Goal: Transaction & Acquisition: Register for event/course

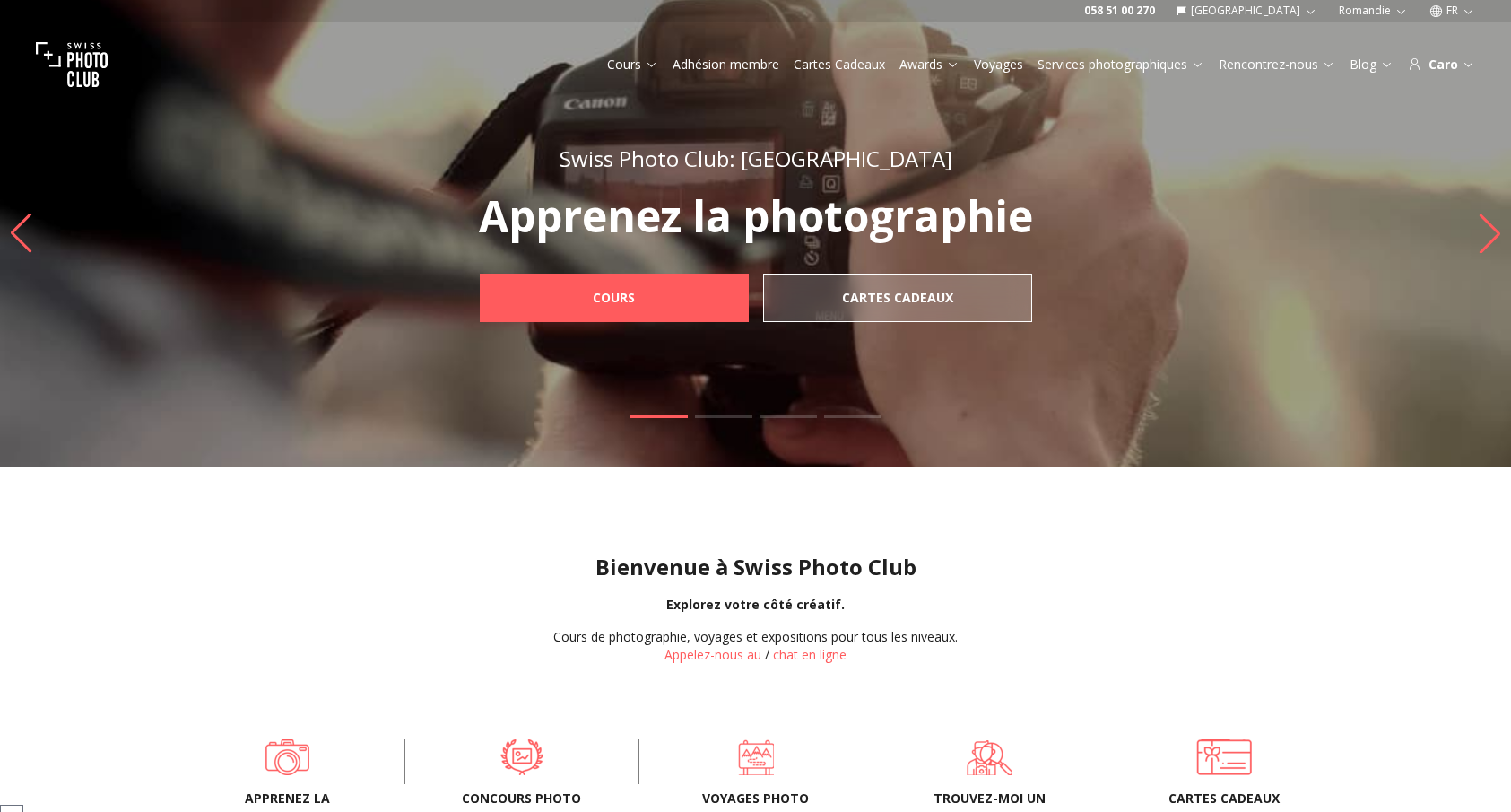
scroll to position [90, 0]
click at [1455, 7] on button "FR" at bounding box center [1453, 11] width 60 height 21
click at [1447, 86] on link "en" at bounding box center [1453, 82] width 36 height 21
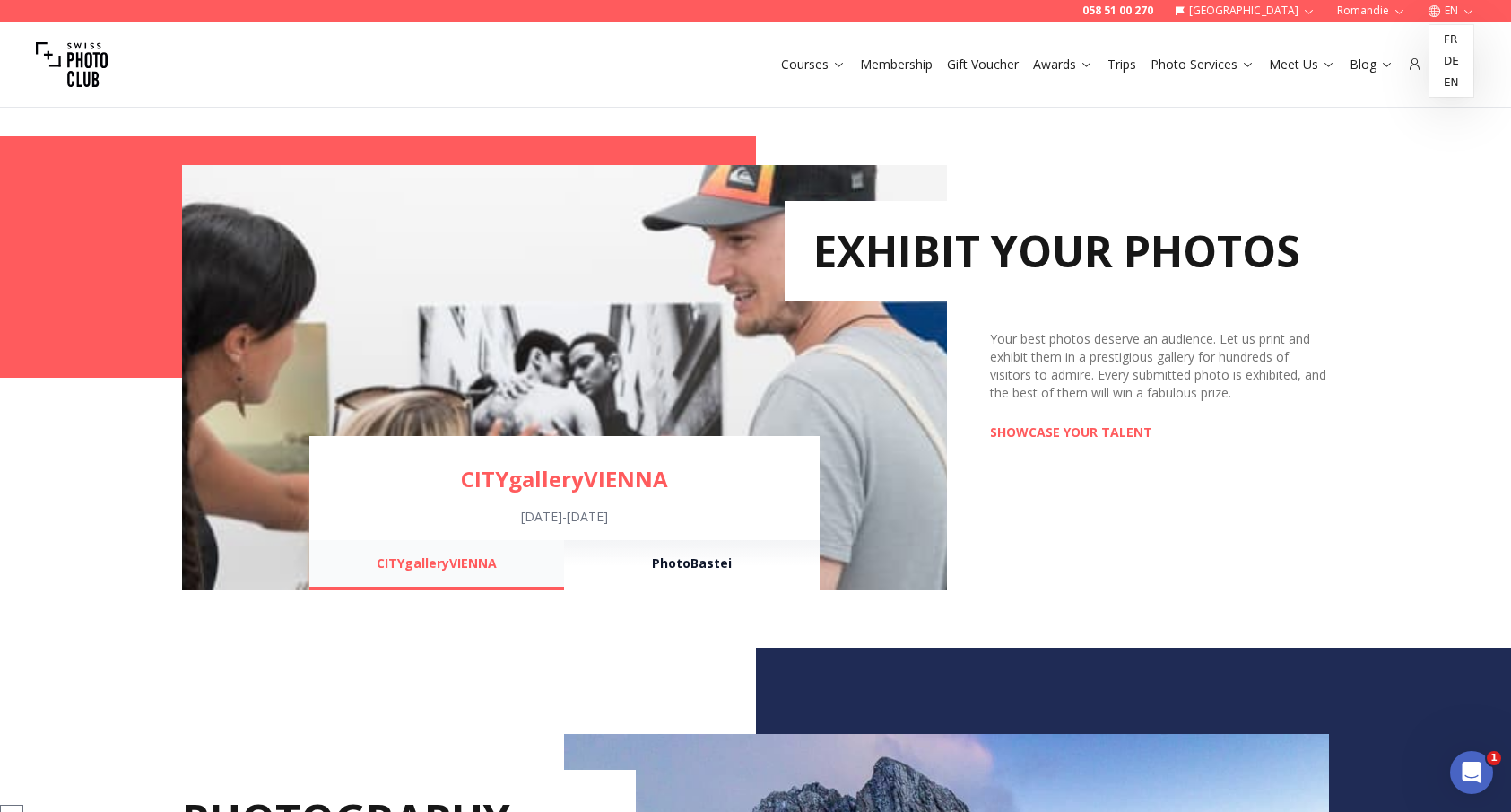
click at [452, 559] on button "CITYgalleryVIENNA" at bounding box center [437, 565] width 255 height 50
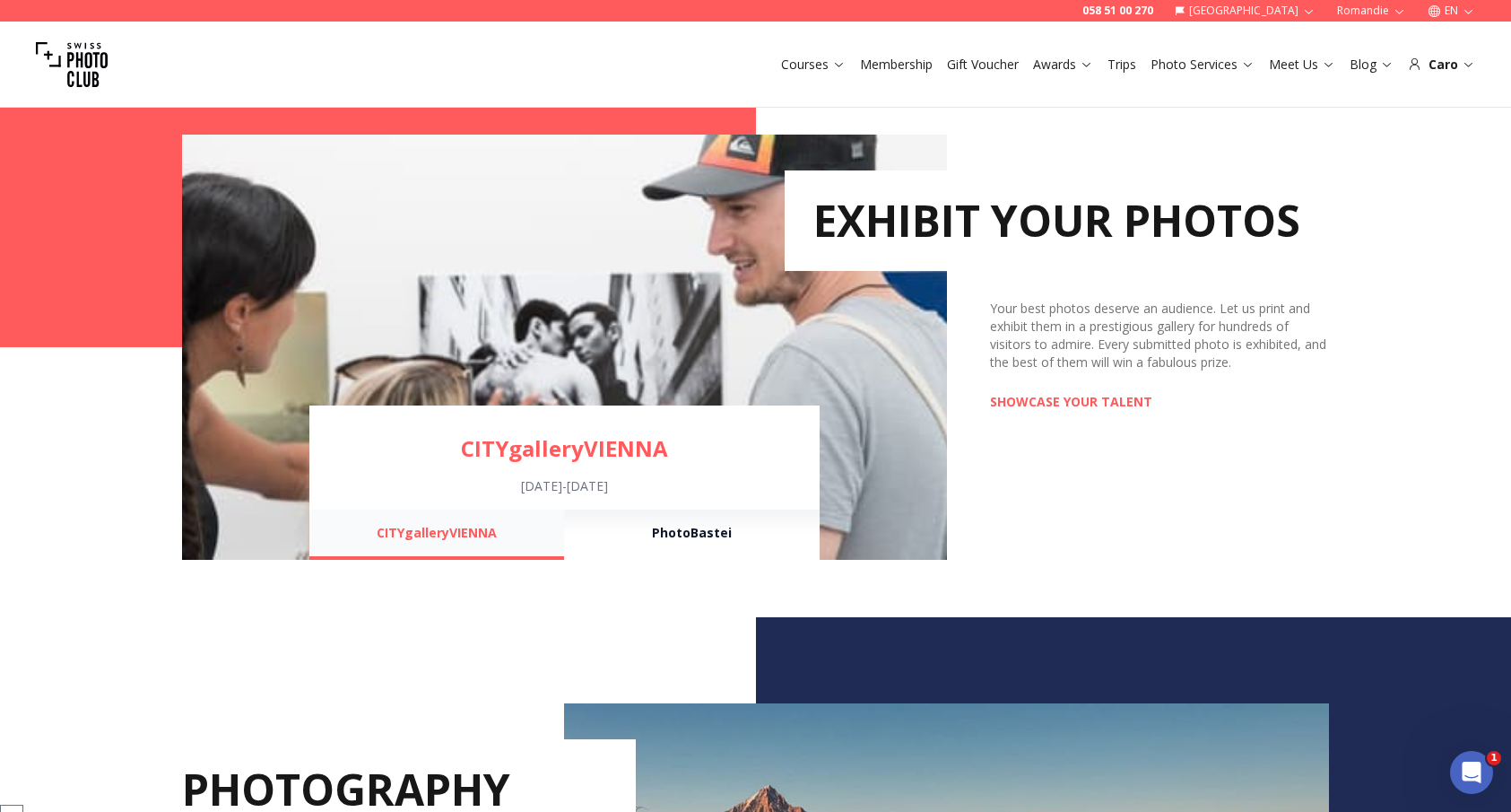
scroll to position [1116, 0]
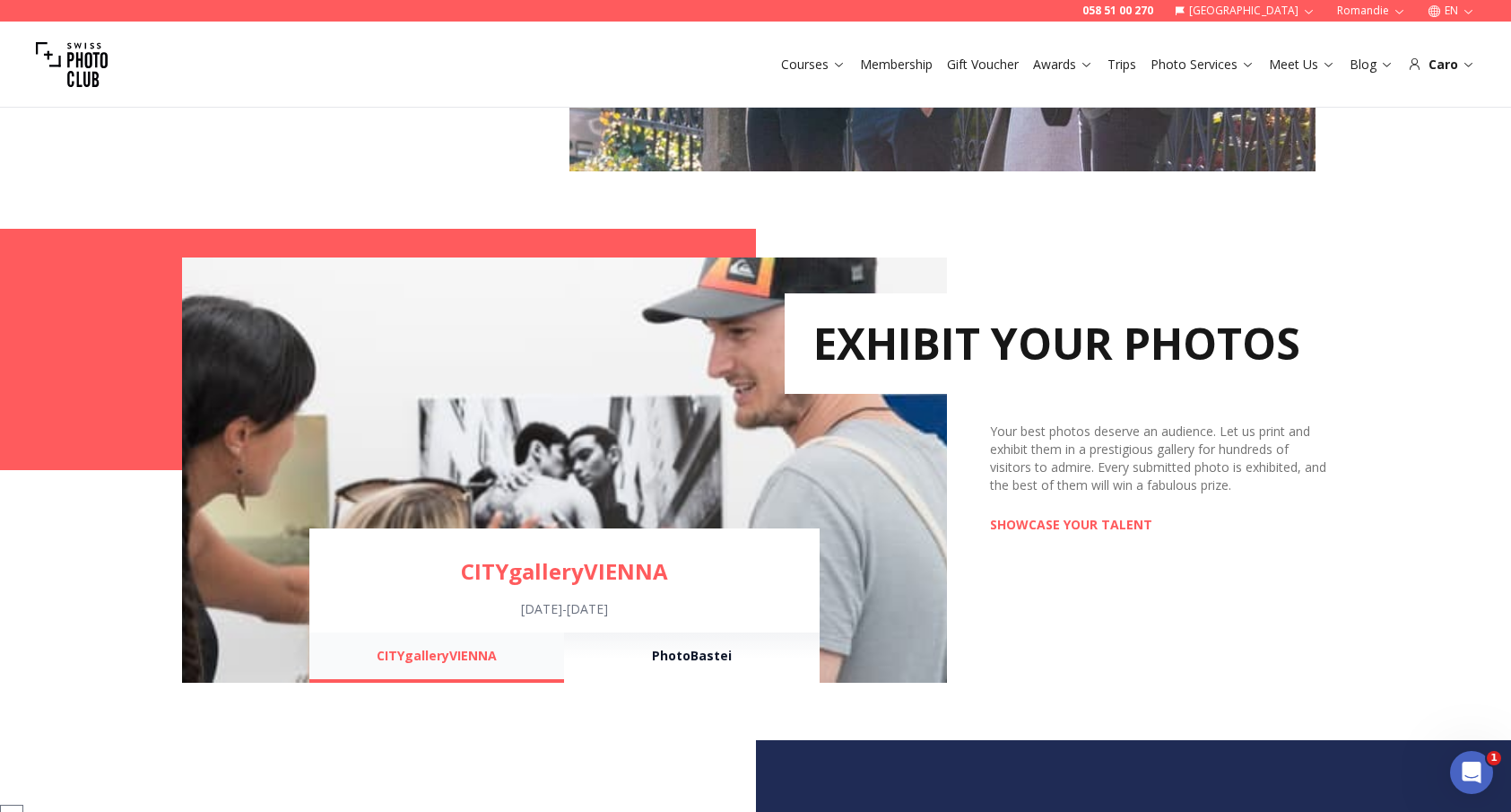
click at [422, 648] on button "CITYgalleryVIENNA" at bounding box center [437, 657] width 255 height 50
click at [1106, 528] on link "SHOWCASE YOUR TALENT" at bounding box center [1071, 525] width 163 height 18
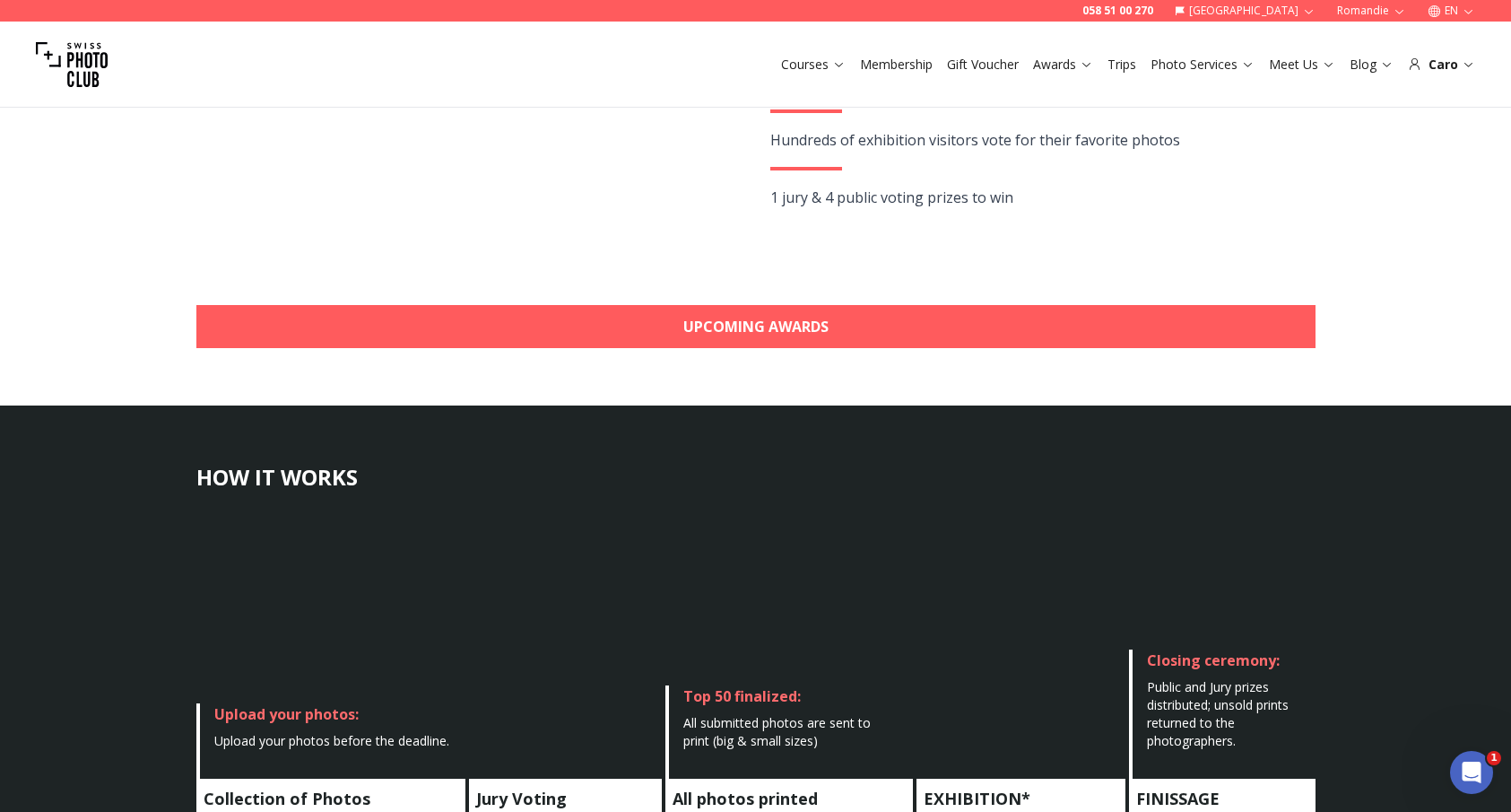
scroll to position [519, 0]
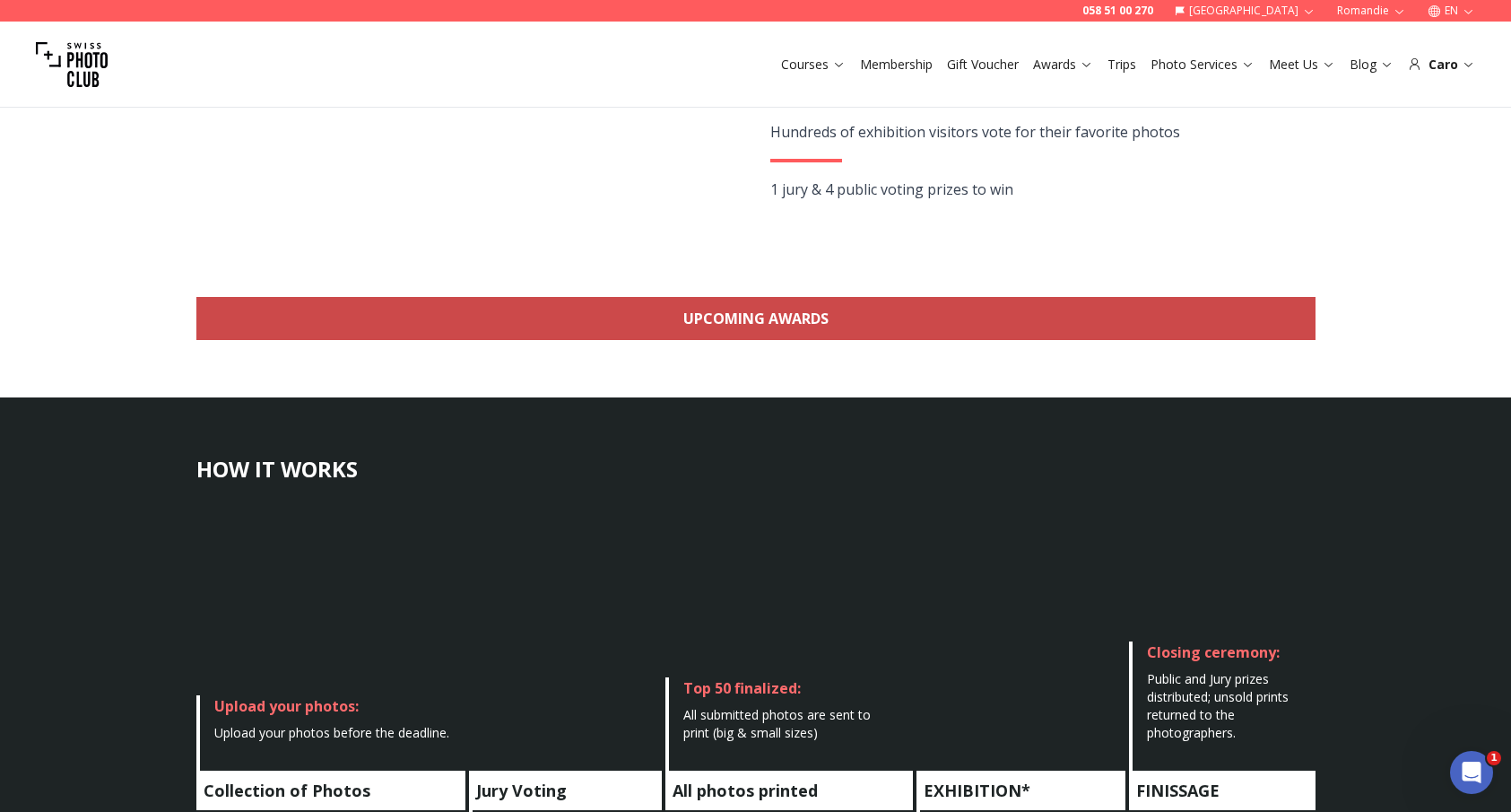
click at [747, 305] on link "Upcoming Awards" at bounding box center [756, 318] width 1119 height 43
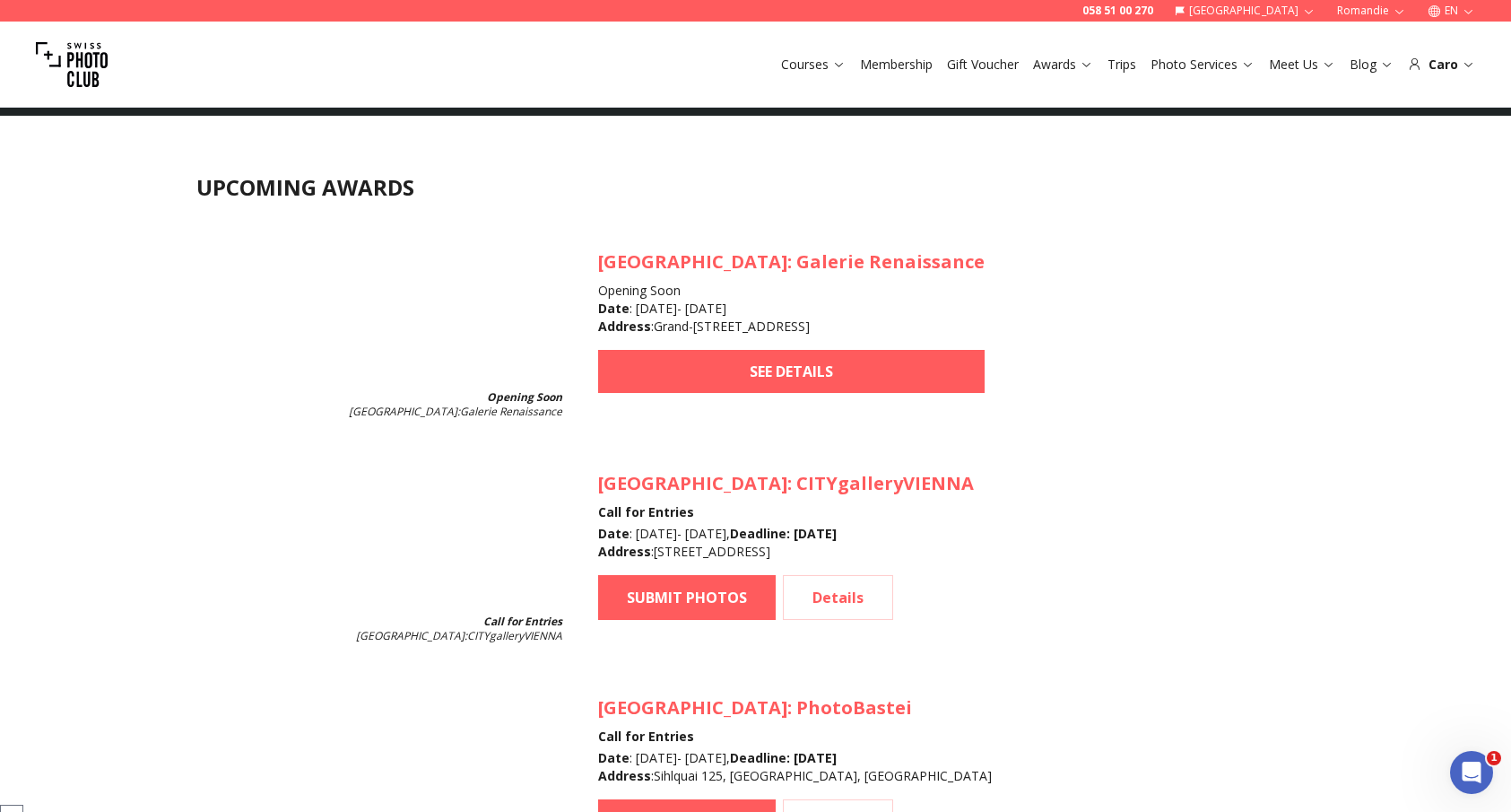
scroll to position [1595, 0]
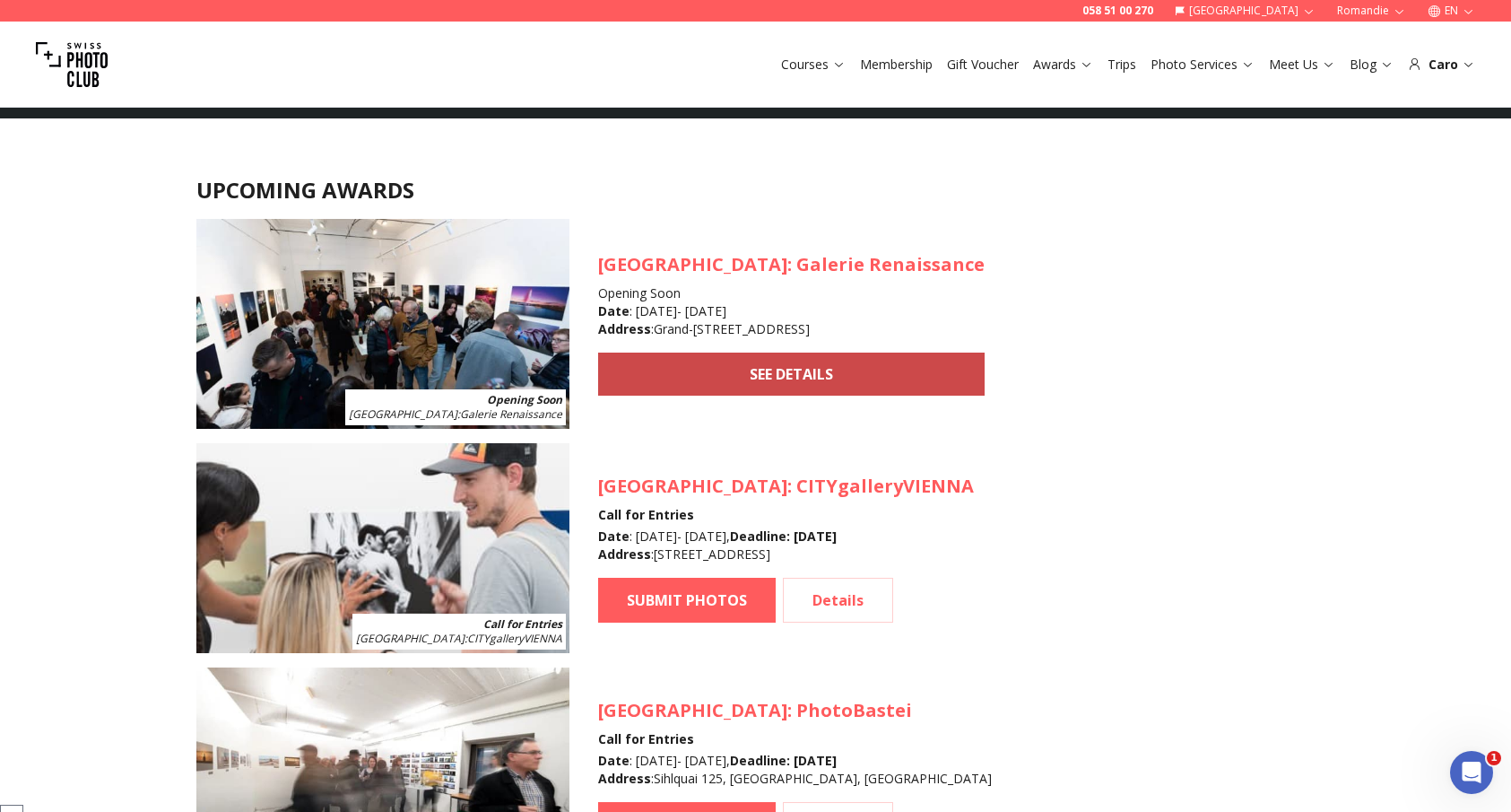
click at [710, 366] on link "SEE DETAILS" at bounding box center [792, 373] width 387 height 43
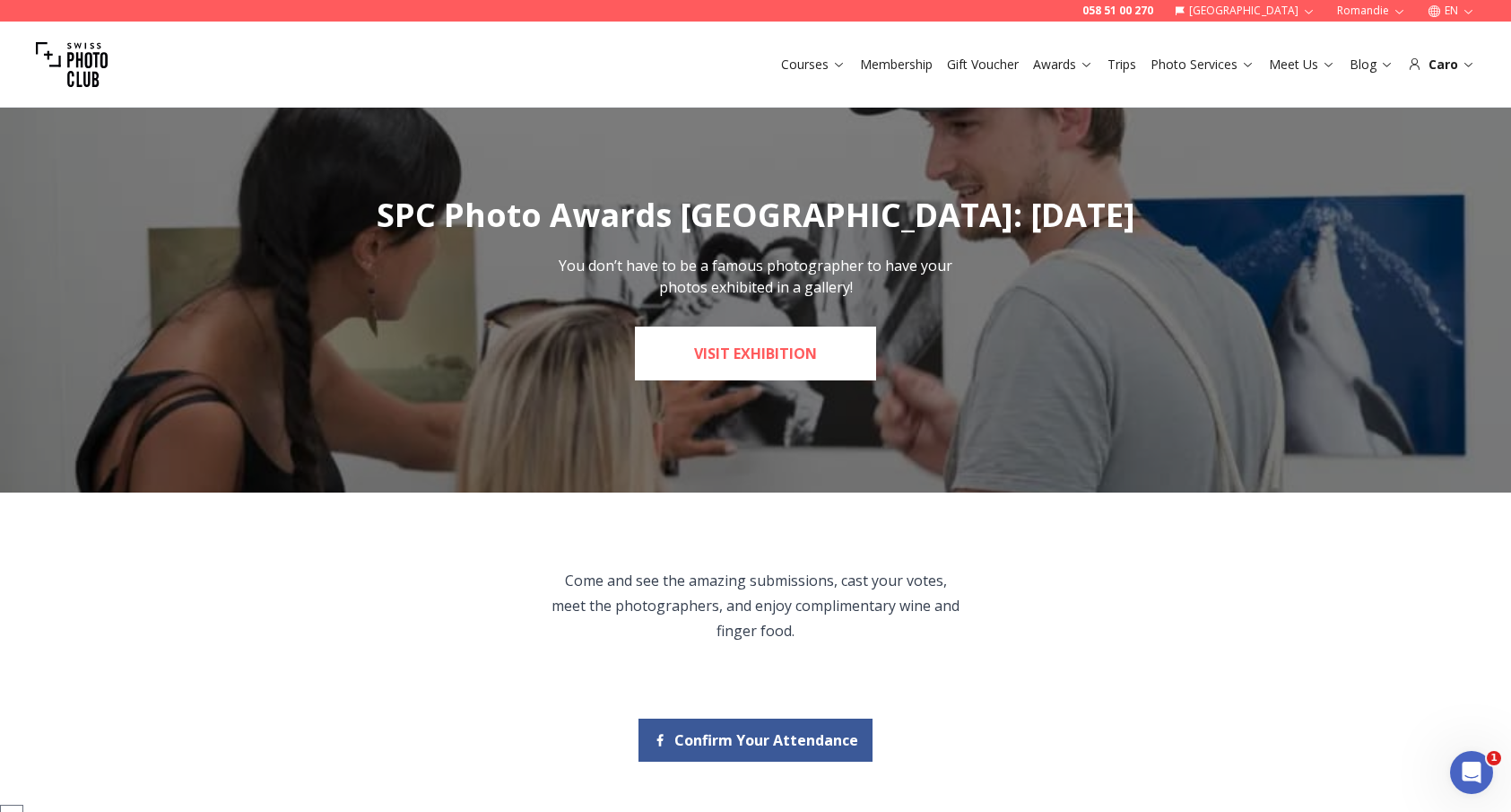
click at [799, 351] on link "Visit Exhibition" at bounding box center [756, 353] width 241 height 54
